Goal: Task Accomplishment & Management: Manage account settings

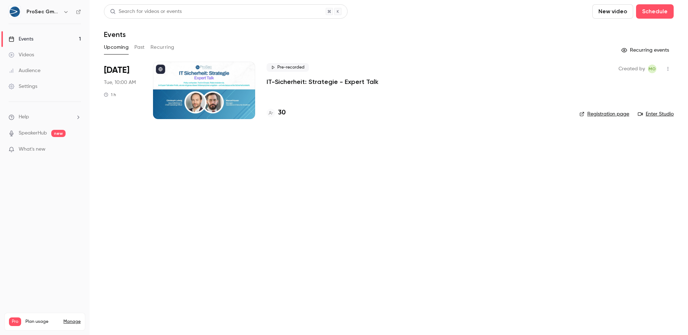
click at [299, 81] on p "IT-Sicherheit: Strategie - Expert Talk" at bounding box center [323, 81] width 112 height 9
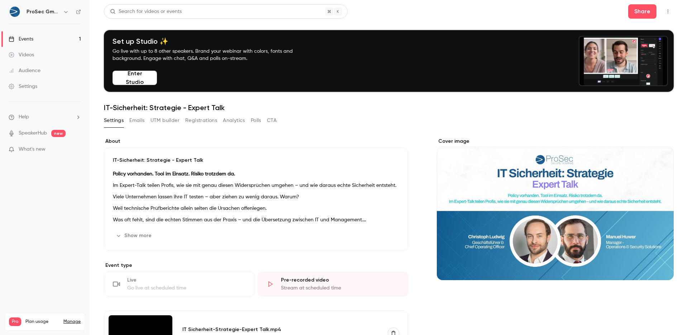
click at [137, 117] on button "Emails" at bounding box center [136, 120] width 15 height 11
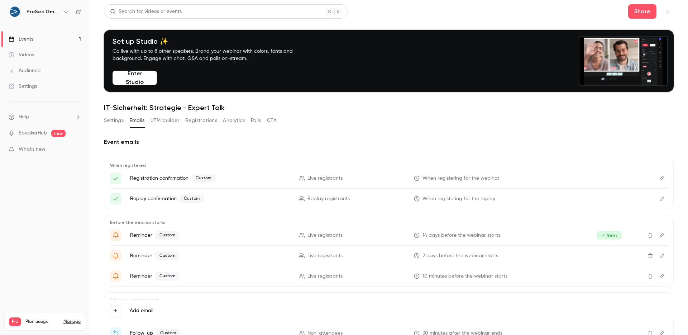
click at [113, 118] on button "Settings" at bounding box center [114, 120] width 20 height 11
